Goal: Transaction & Acquisition: Purchase product/service

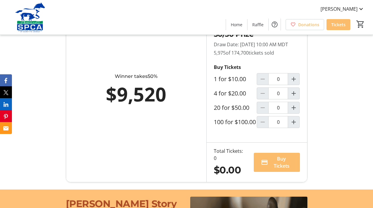
scroll to position [397, 0]
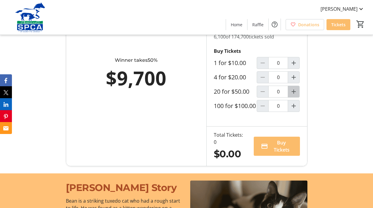
click at [293, 95] on mat-icon "Increment by one" at bounding box center [293, 91] width 7 height 7
type input "1"
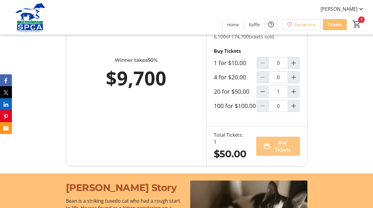
click at [281, 153] on span "Buy Tickets" at bounding box center [283, 146] width 20 height 14
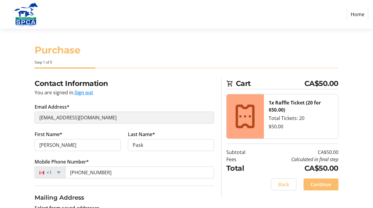
click at [373, 205] on div "Contact Information You are signed in. Sign out Email Address* paulinepask@msn.…" at bounding box center [186, 192] width 373 height 228
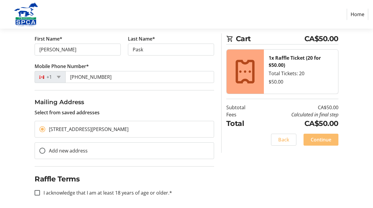
scroll to position [98, 0]
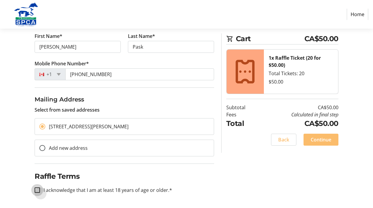
click at [38, 189] on input "I acknowledge that I am at least 18 years of age or older.*" at bounding box center [37, 189] width 5 height 5
checkbox input "true"
click at [324, 141] on span "Continue" at bounding box center [321, 139] width 21 height 7
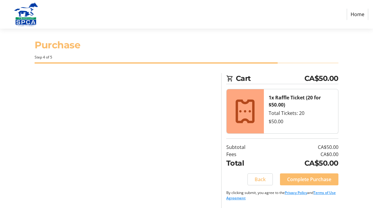
scroll to position [5, 0]
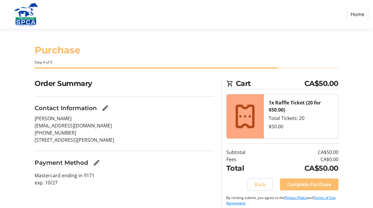
scroll to position [5, 0]
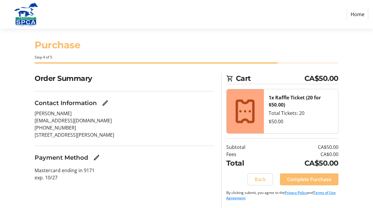
click at [99, 170] on p "Mastercard ending in 9171 exp. 10/27" at bounding box center [124, 174] width 179 height 14
click at [307, 180] on span "Complete Purchase" at bounding box center [309, 179] width 44 height 7
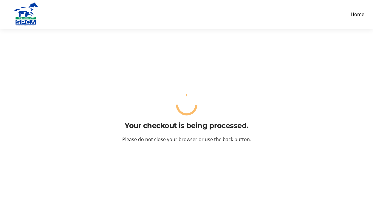
scroll to position [0, 0]
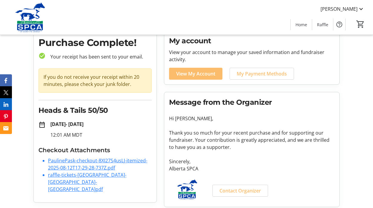
scroll to position [28, 0]
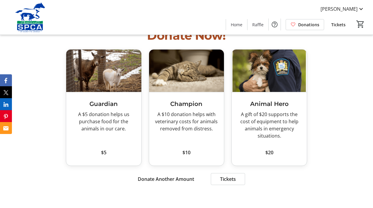
scroll to position [707, 0]
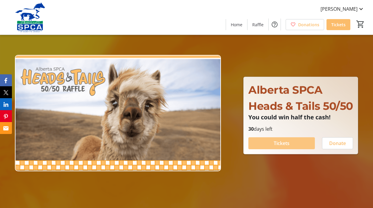
click at [293, 150] on span at bounding box center [281, 143] width 66 height 14
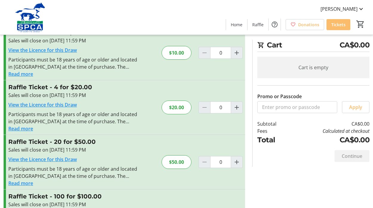
scroll to position [40, 0]
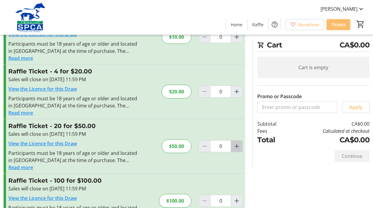
click at [237, 148] on mat-icon "Increment by one" at bounding box center [236, 146] width 7 height 7
type input "1"
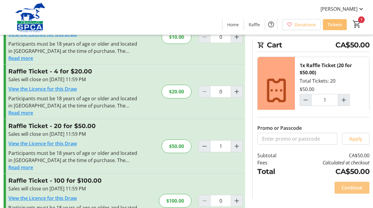
click at [352, 186] on span "Continue" at bounding box center [352, 187] width 21 height 7
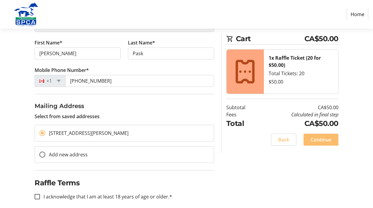
scroll to position [98, 0]
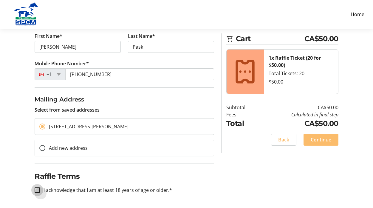
click at [35, 190] on input "I acknowledge that I am at least 18 years of age or older.*" at bounding box center [37, 189] width 5 height 5
checkbox input "true"
click at [321, 139] on span "Continue" at bounding box center [321, 139] width 21 height 7
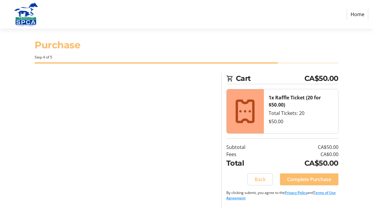
scroll to position [5, 0]
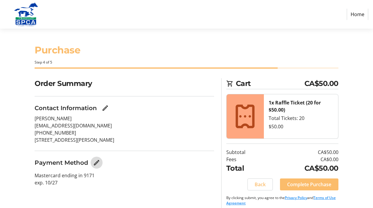
click at [98, 161] on mat-icon "Edit Payment Method" at bounding box center [96, 162] width 7 height 7
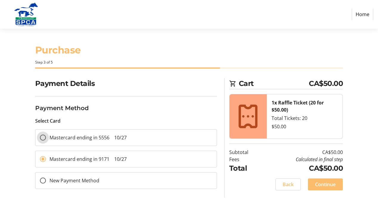
click at [43, 139] on input "Mastercard ending in 5556 10/27" at bounding box center [43, 137] width 6 height 6
radio input "true"
click at [329, 186] on span "Continue" at bounding box center [325, 184] width 21 height 7
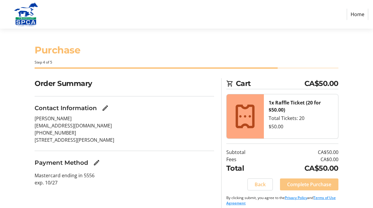
click at [316, 182] on span "Complete Purchase" at bounding box center [309, 184] width 44 height 7
